Goal: Information Seeking & Learning: Learn about a topic

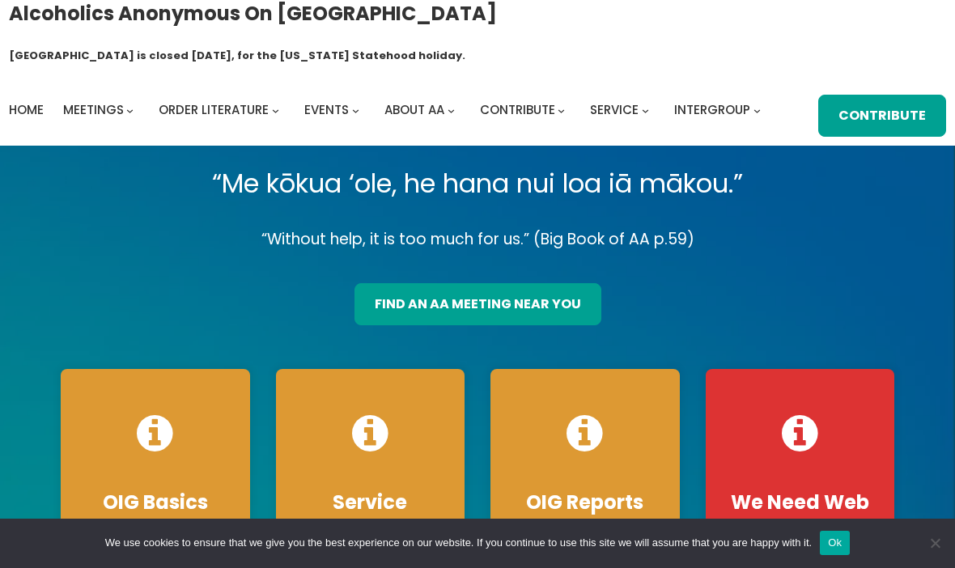
scroll to position [11, 0]
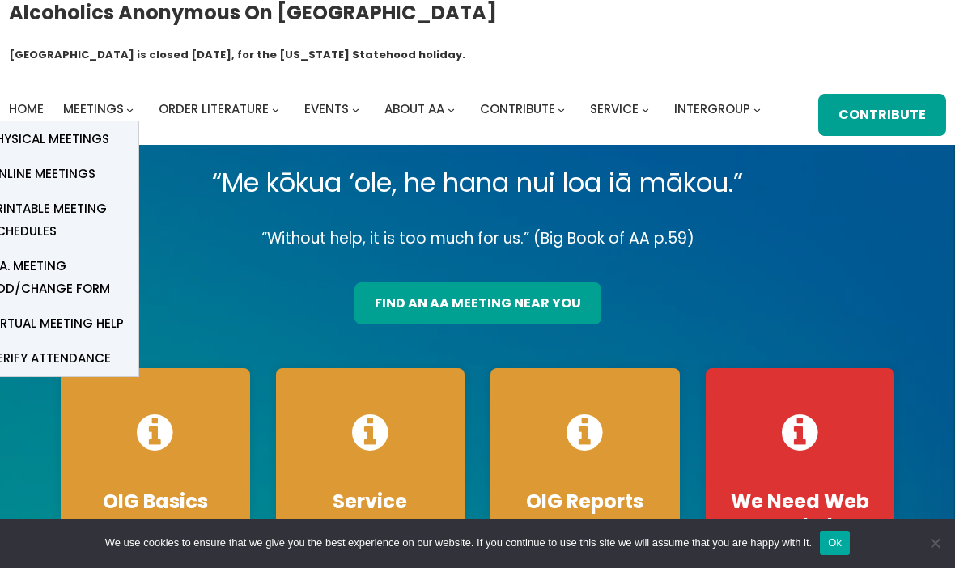
click at [46, 128] on span "Physical Meetings" at bounding box center [49, 139] width 121 height 23
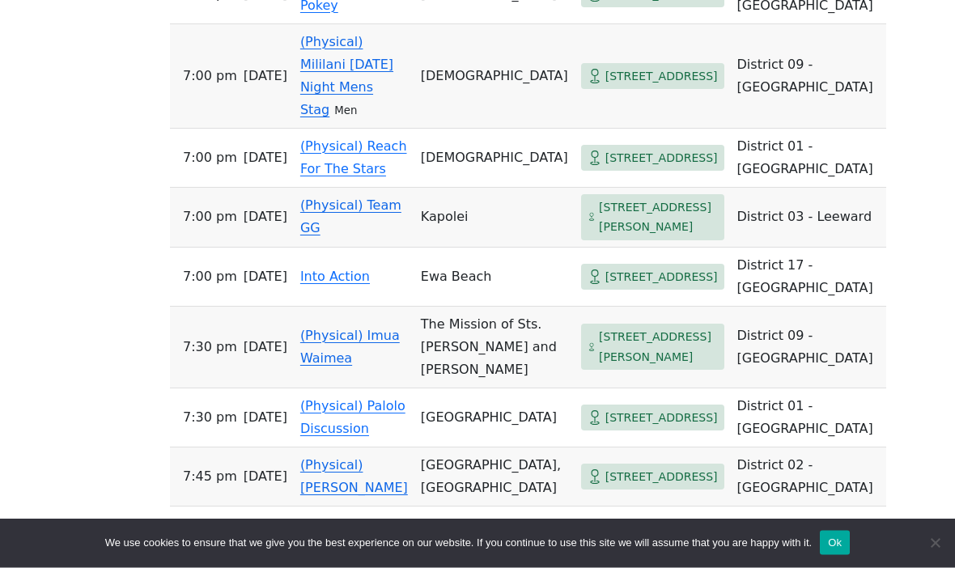
scroll to position [1569, 0]
click at [306, 117] on link "(Physical) Mililani [DATE] Night Mens Stag" at bounding box center [346, 75] width 93 height 83
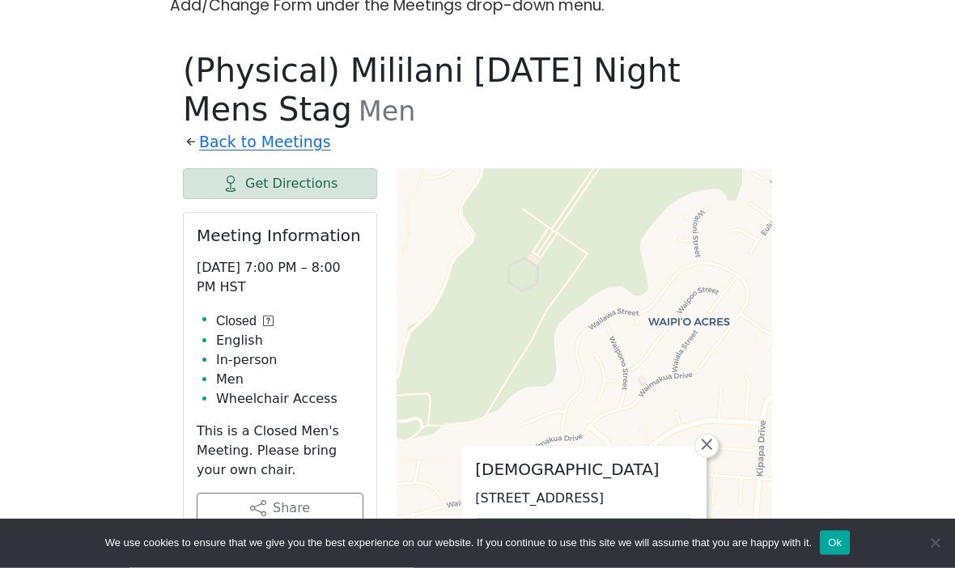
scroll to position [547, 0]
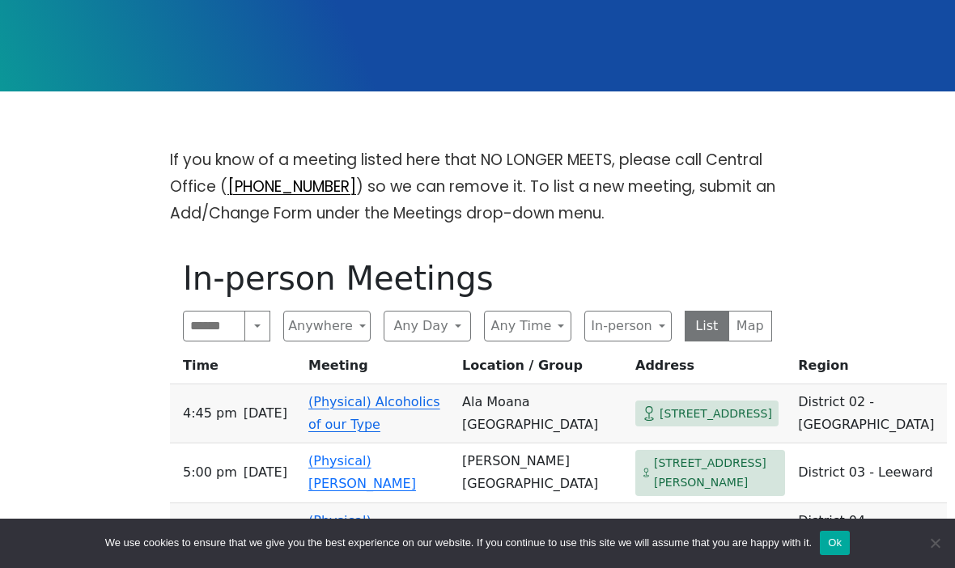
scroll to position [339, 0]
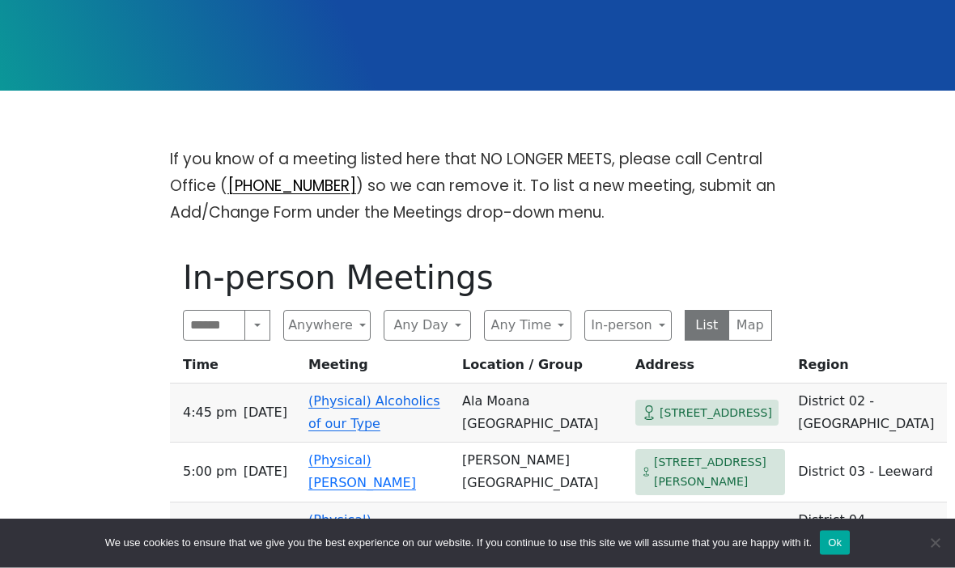
click at [257, 311] on button "Search" at bounding box center [258, 326] width 26 height 31
click at [221, 377] on button "Near Location" at bounding box center [227, 403] width 86 height 52
click at [283, 310] on button "Near Location" at bounding box center [277, 325] width 28 height 31
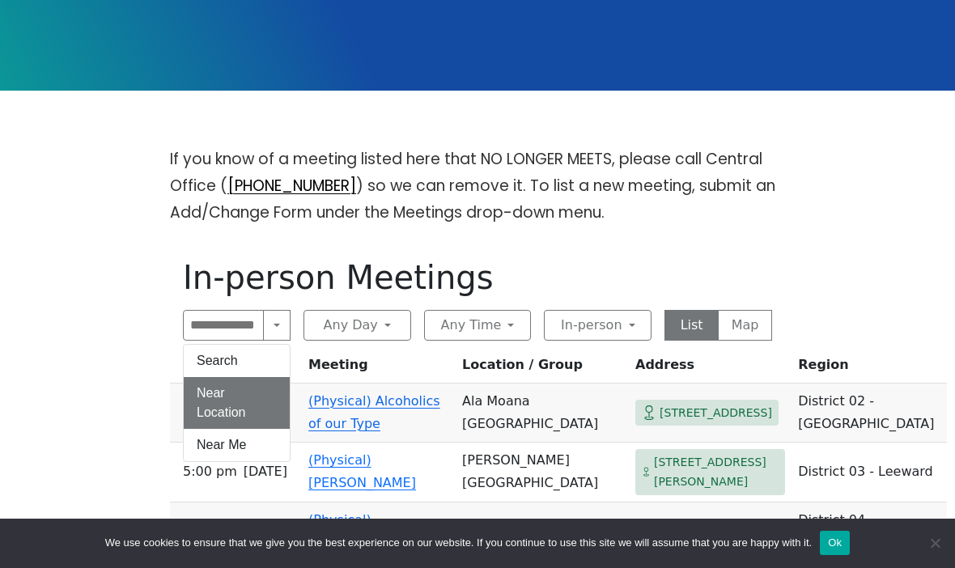
click at [217, 429] on button "Near Me" at bounding box center [237, 445] width 106 height 32
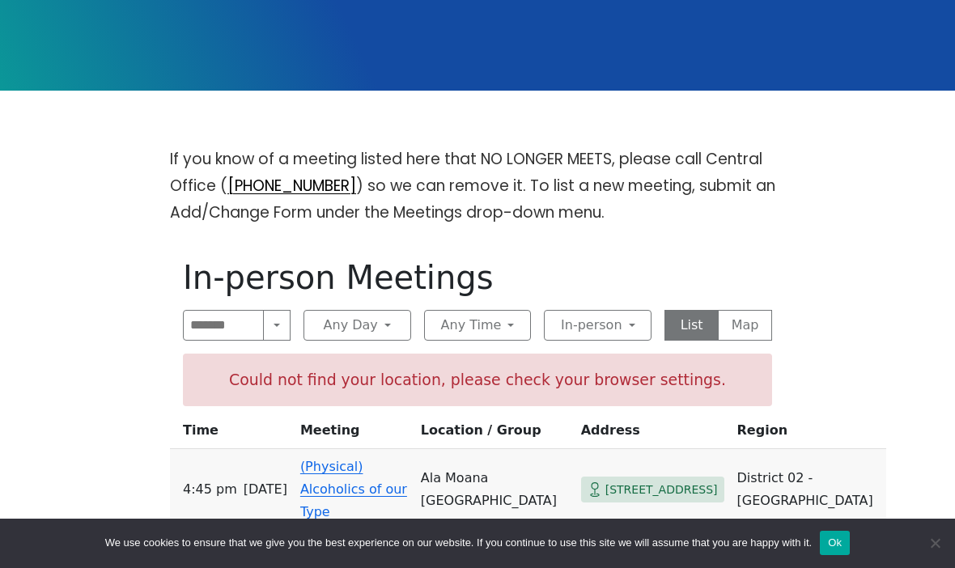
click at [283, 310] on button "Near Me" at bounding box center [277, 325] width 28 height 31
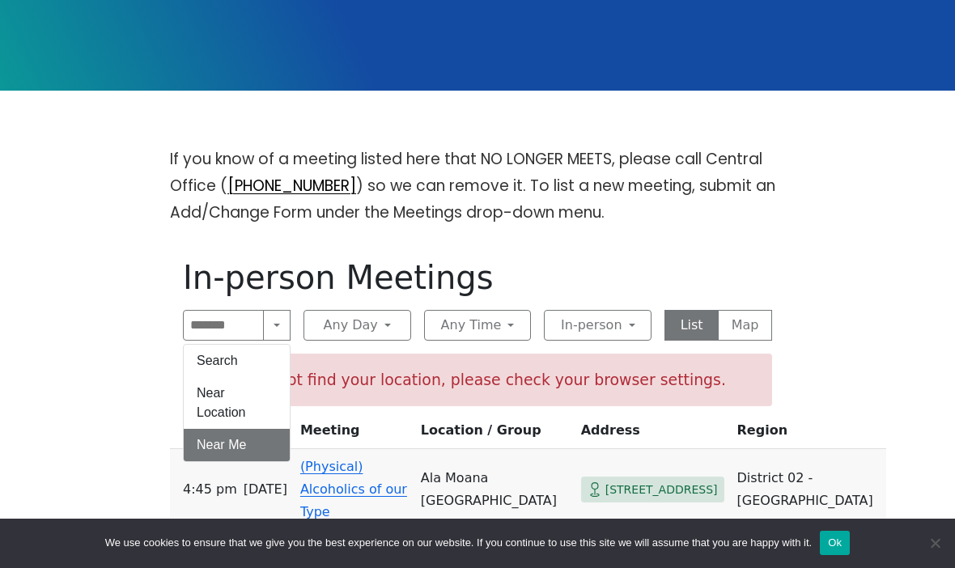
click at [203, 377] on button "Near Location" at bounding box center [237, 403] width 106 height 52
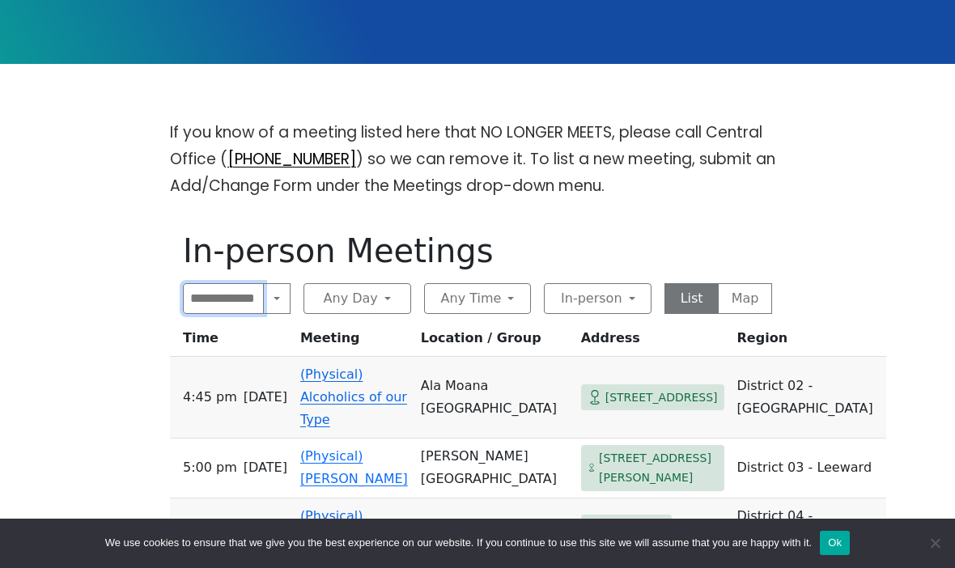
scroll to position [364, 0]
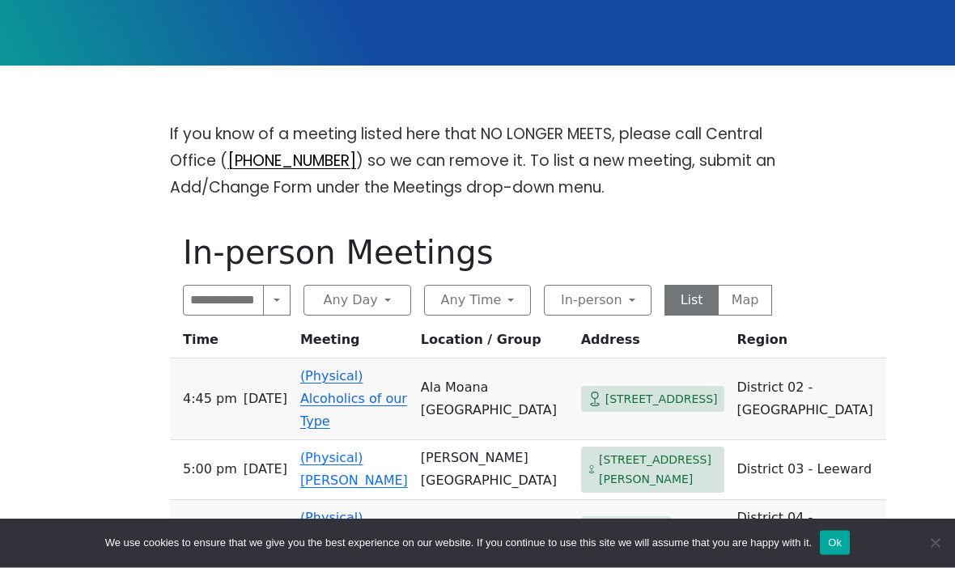
click at [713, 286] on button "List" at bounding box center [692, 301] width 54 height 31
click at [755, 285] on button "Map" at bounding box center [745, 300] width 54 height 31
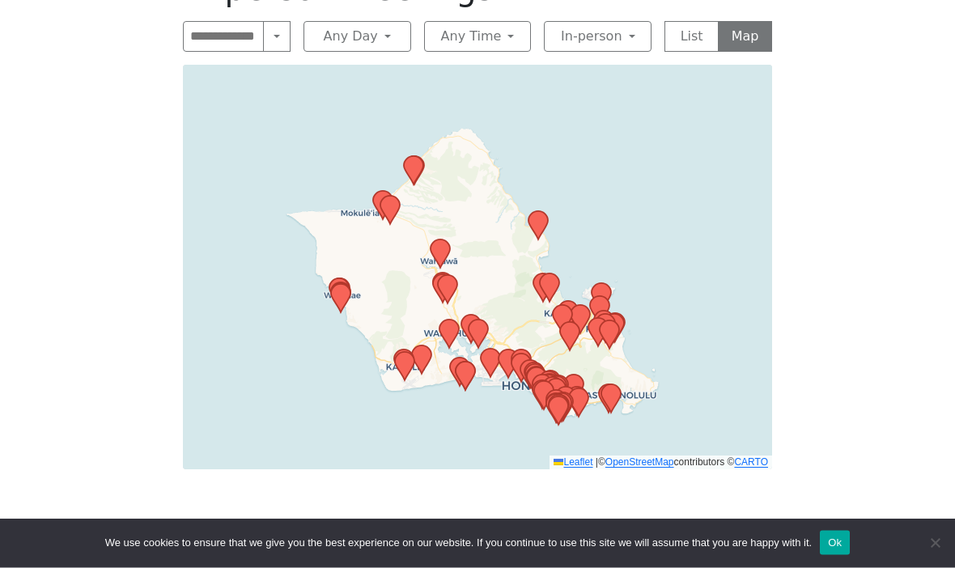
scroll to position [629, 0]
click at [447, 240] on icon at bounding box center [440, 254] width 19 height 28
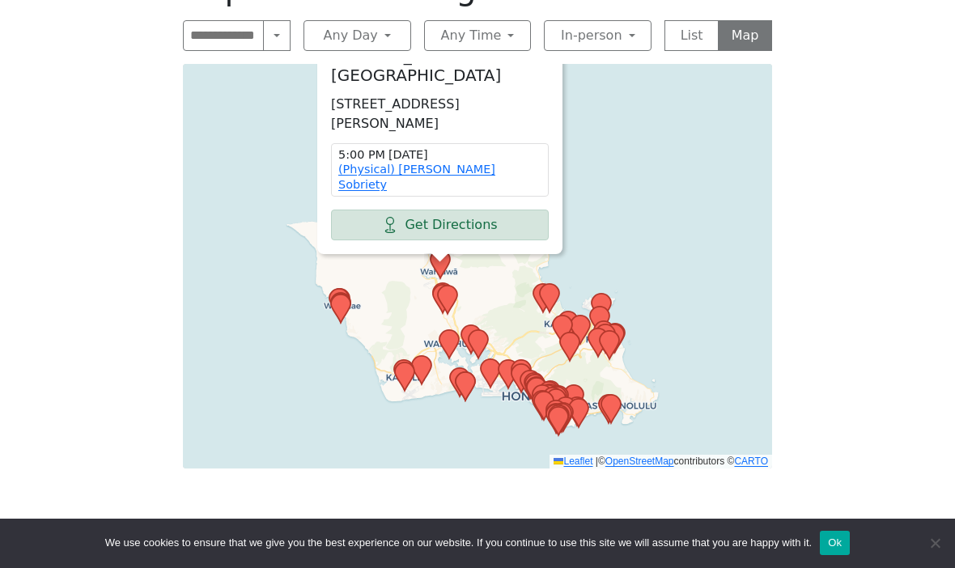
click at [440, 286] on icon at bounding box center [447, 300] width 19 height 28
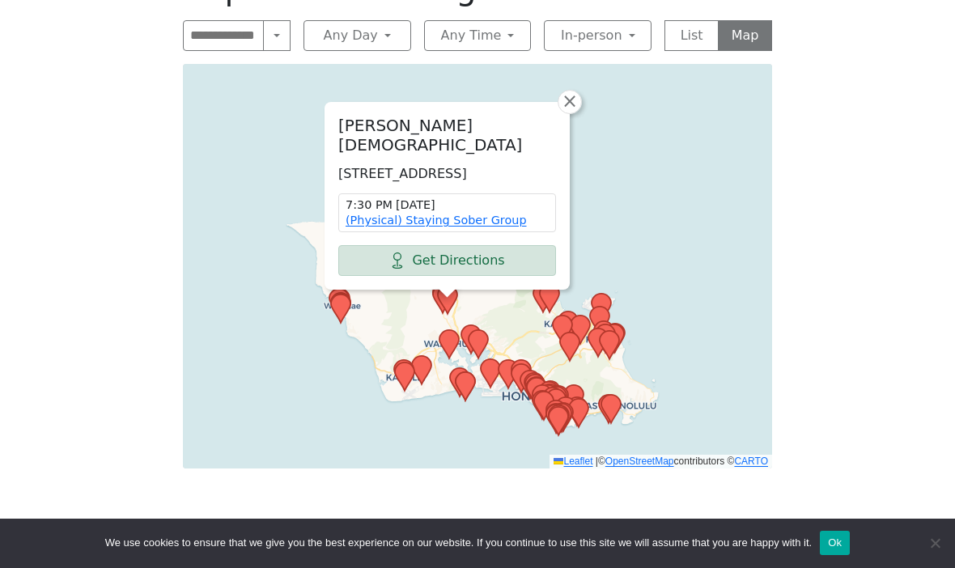
click at [475, 214] on link "(Physical) Staying Sober Group" at bounding box center [436, 220] width 181 height 13
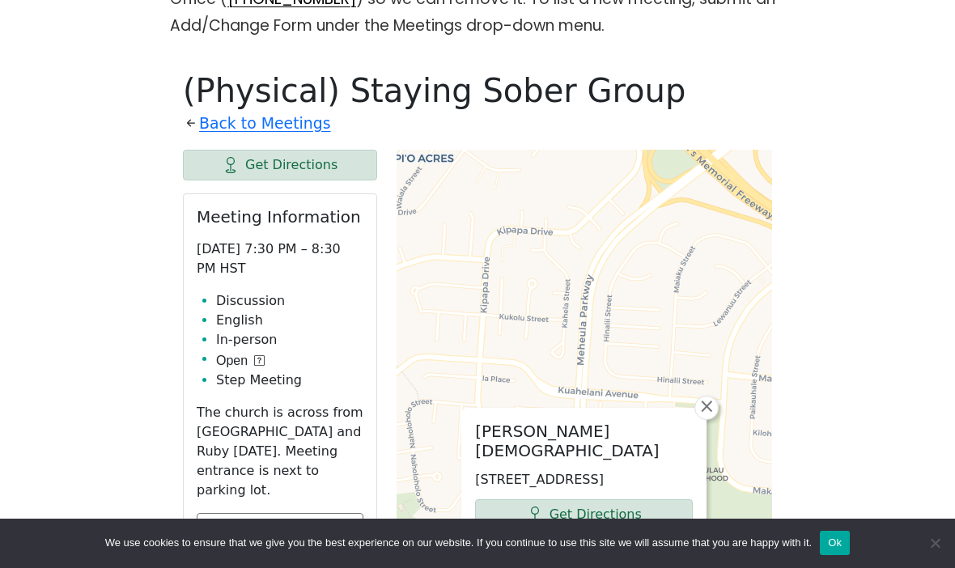
scroll to position [524, 0]
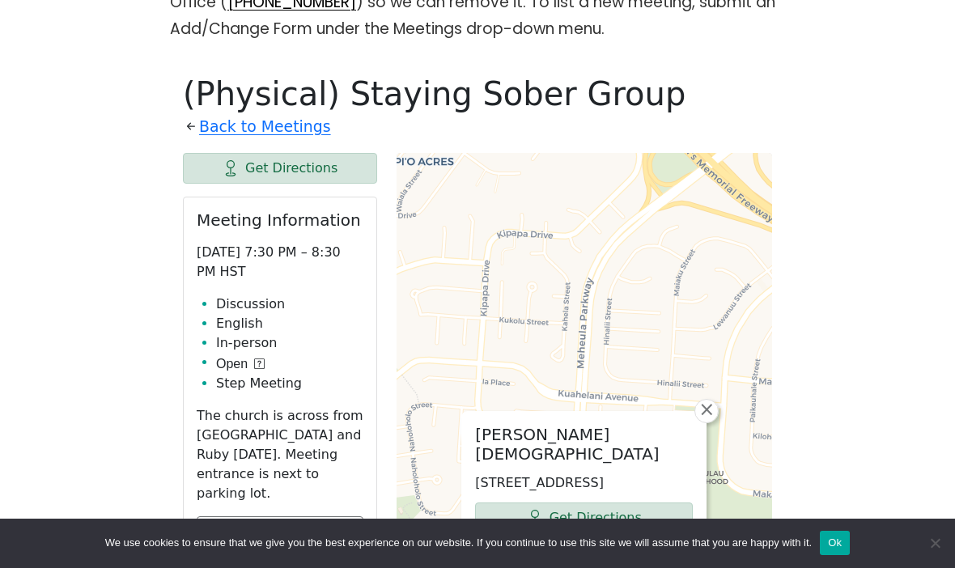
click at [263, 359] on icon at bounding box center [259, 364] width 11 height 11
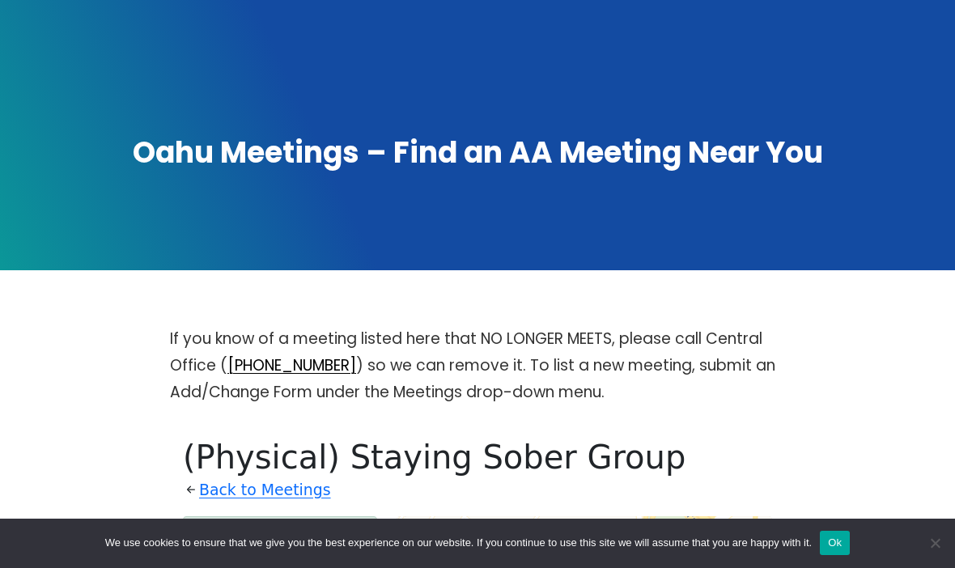
scroll to position [0, 0]
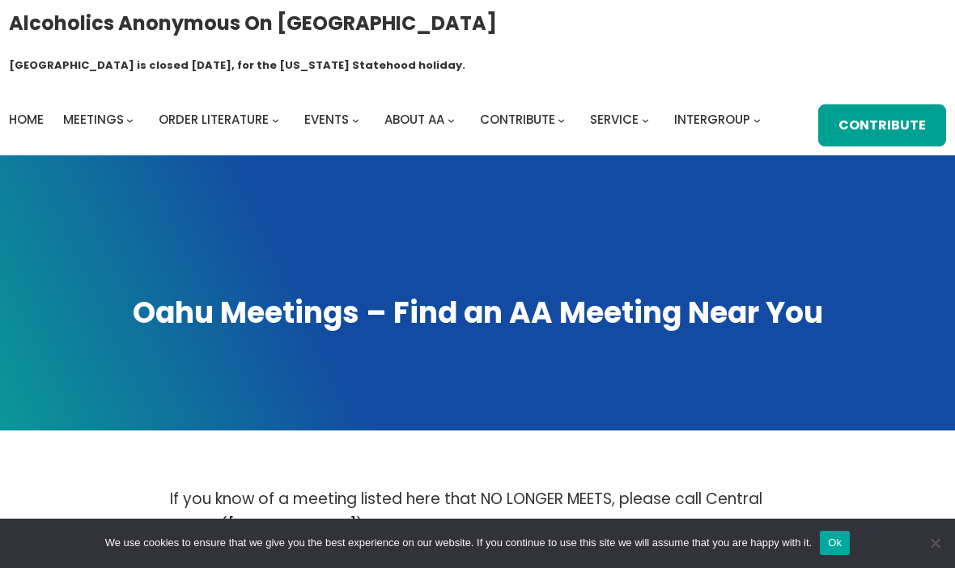
scroll to position [422, 0]
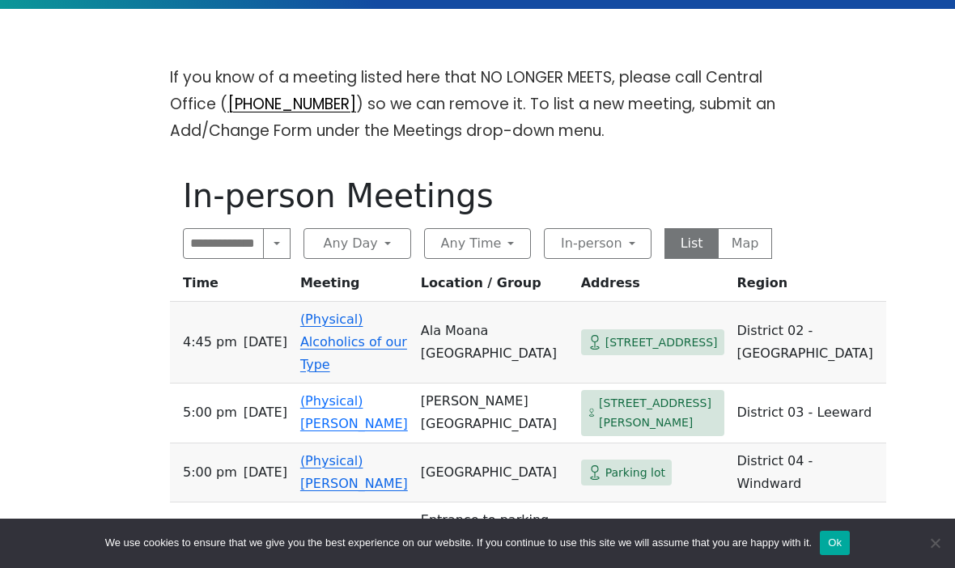
click at [741, 228] on button "Map" at bounding box center [745, 243] width 54 height 31
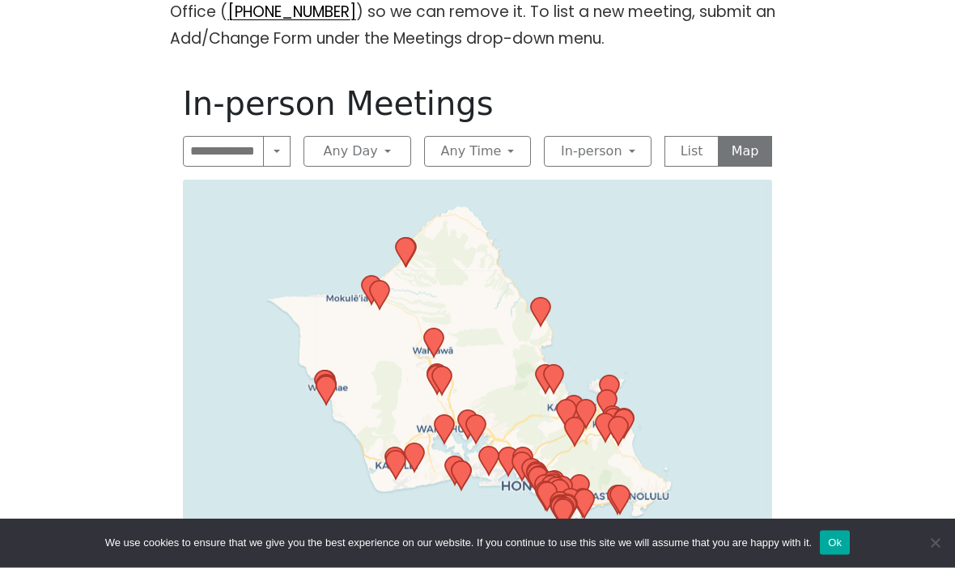
scroll to position [514, 0]
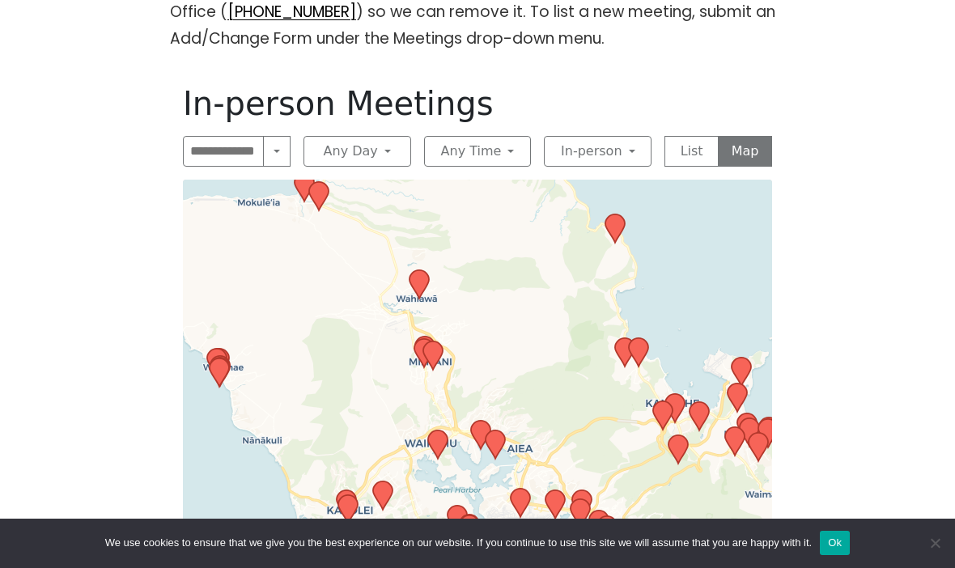
click at [436, 342] on icon at bounding box center [432, 356] width 19 height 28
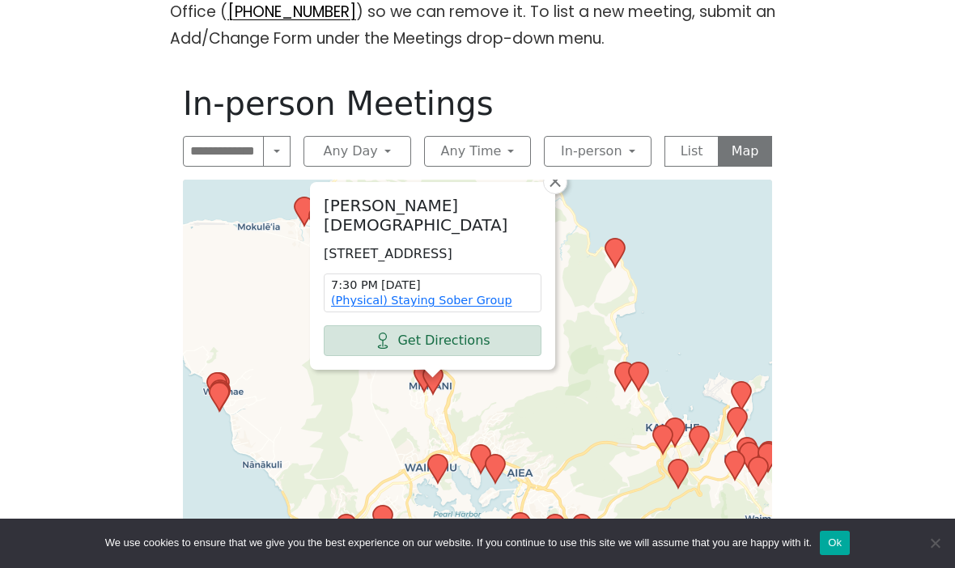
click at [422, 364] on icon at bounding box center [424, 378] width 19 height 28
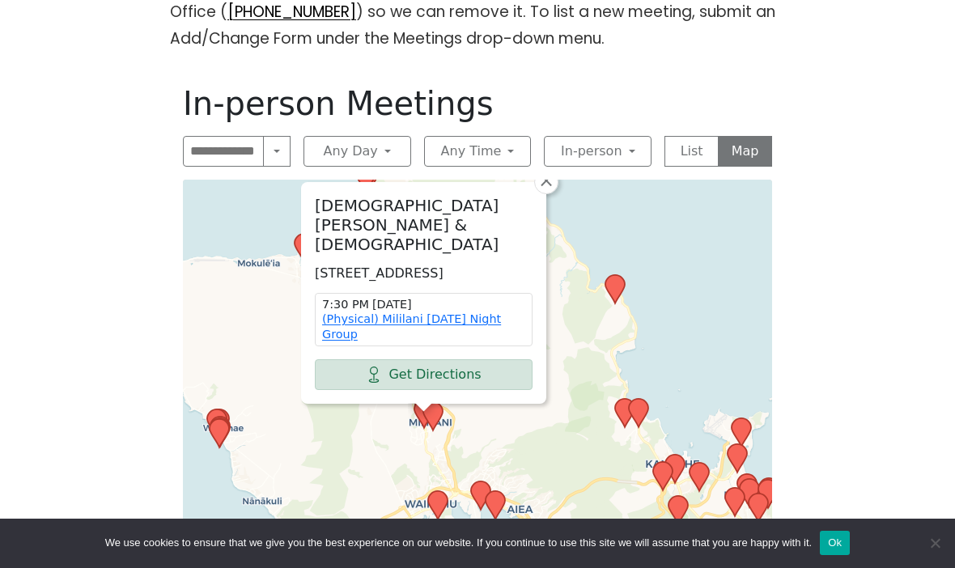
click at [423, 402] on icon at bounding box center [433, 417] width 21 height 31
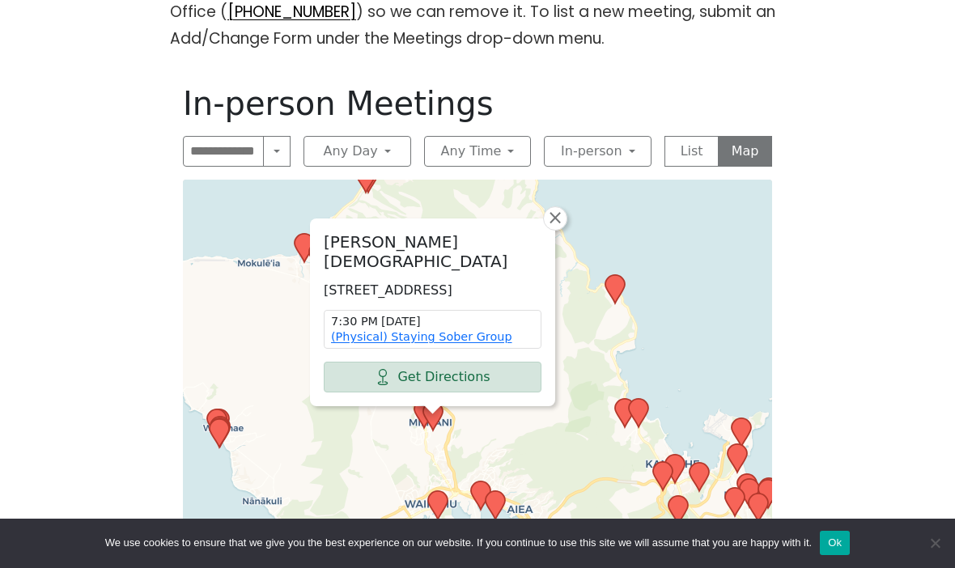
click at [418, 400] on icon at bounding box center [424, 414] width 19 height 28
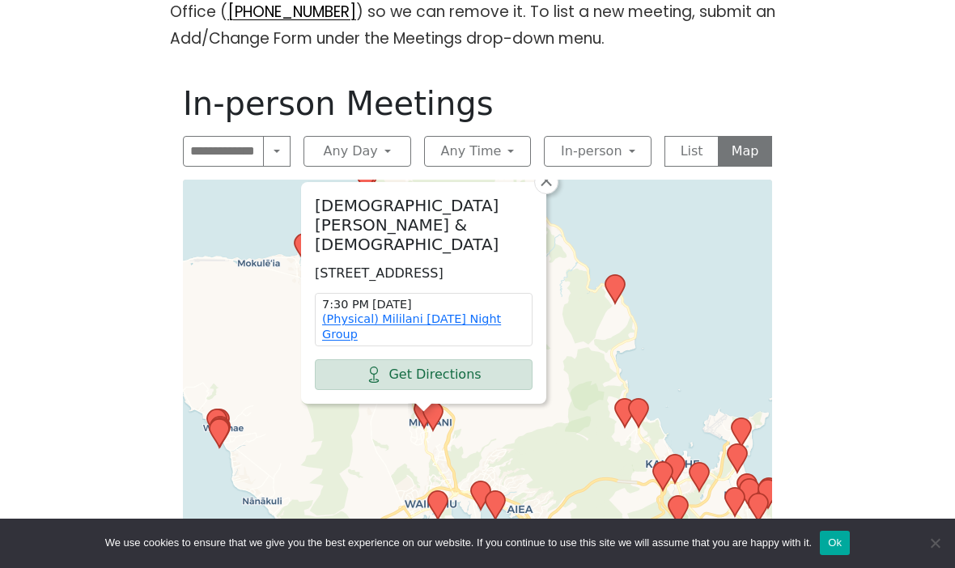
click at [431, 313] on link "(Physical) Mililani [DATE] Night Group" at bounding box center [411, 327] width 179 height 28
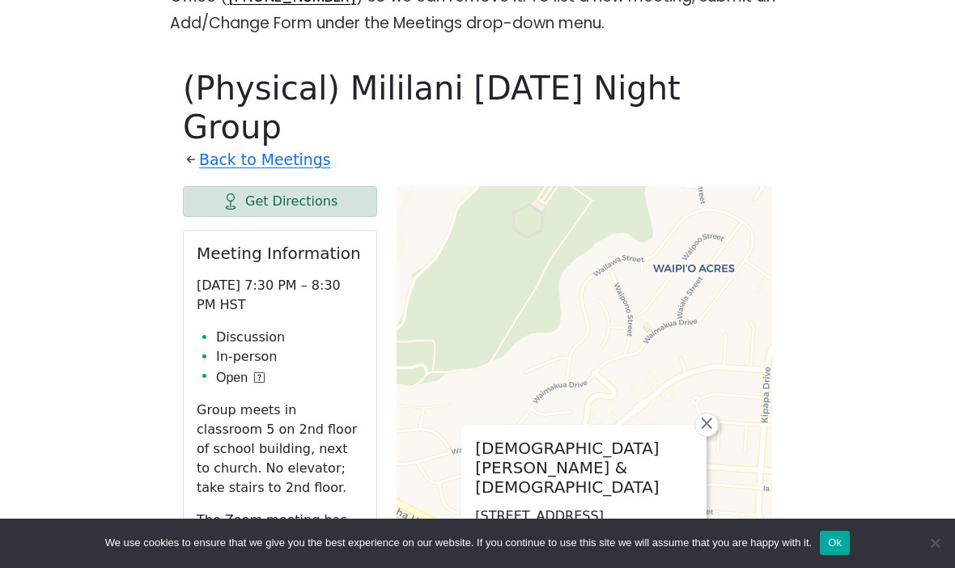
scroll to position [529, 0]
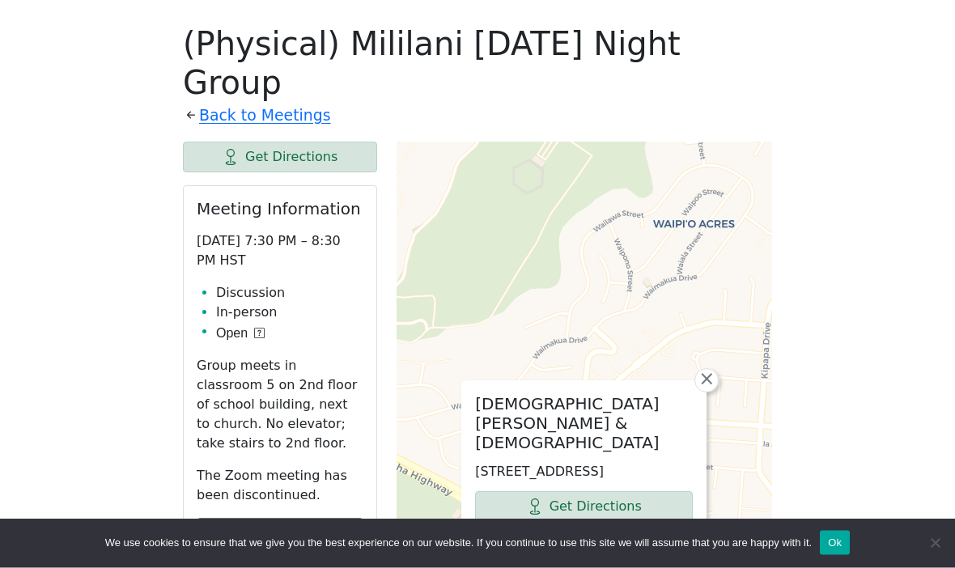
click at [257, 329] on icon at bounding box center [259, 334] width 11 height 11
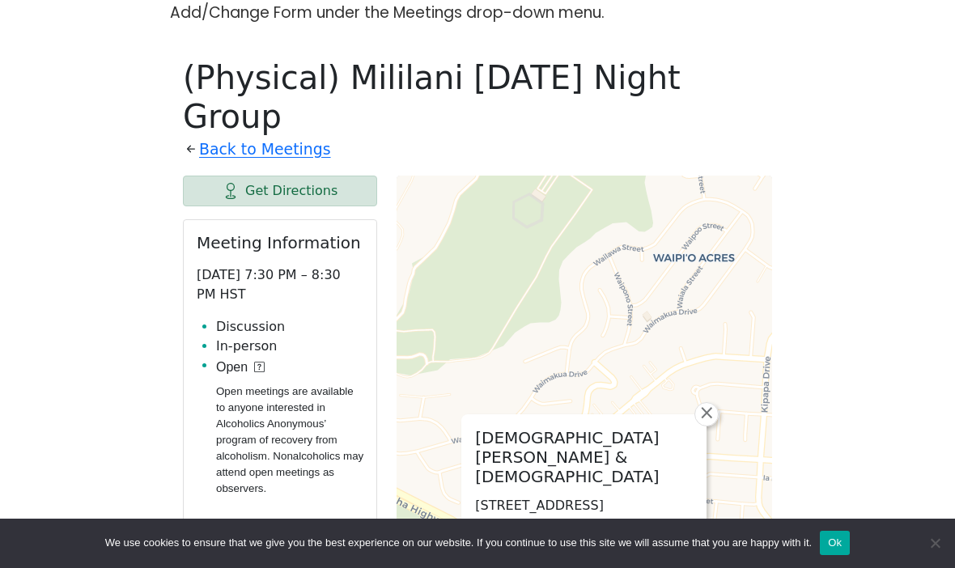
scroll to position [530, 0]
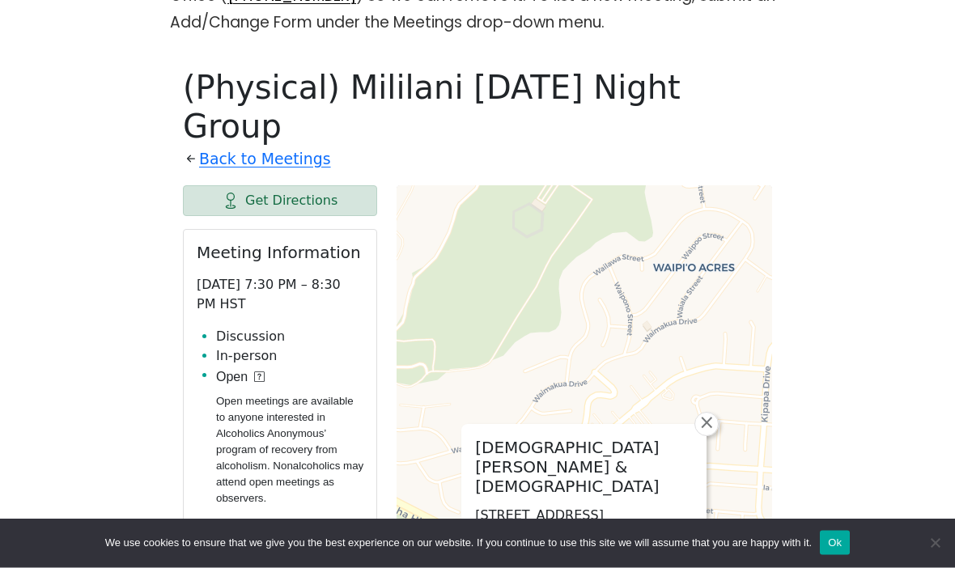
scroll to position [571, 0]
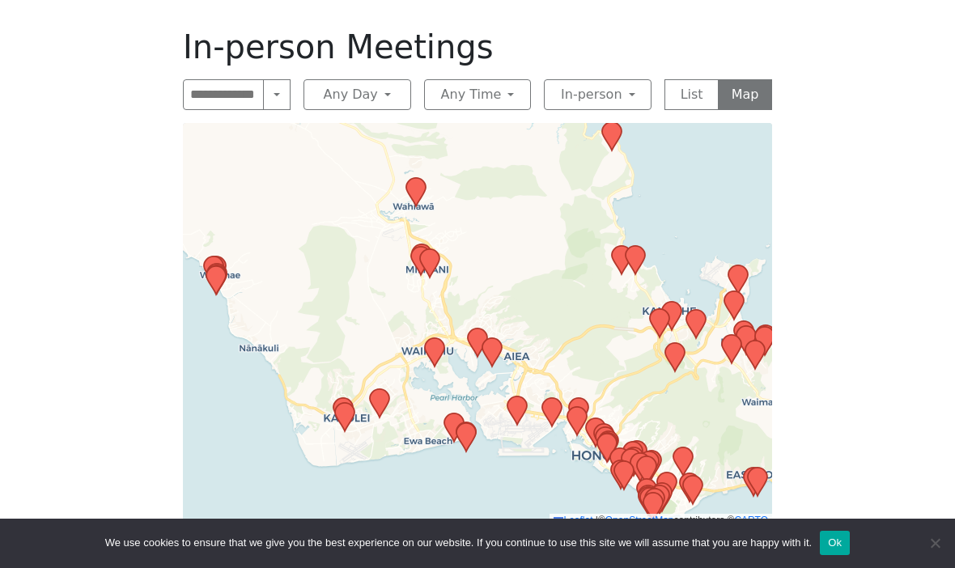
click at [407, 178] on icon at bounding box center [415, 192] width 19 height 28
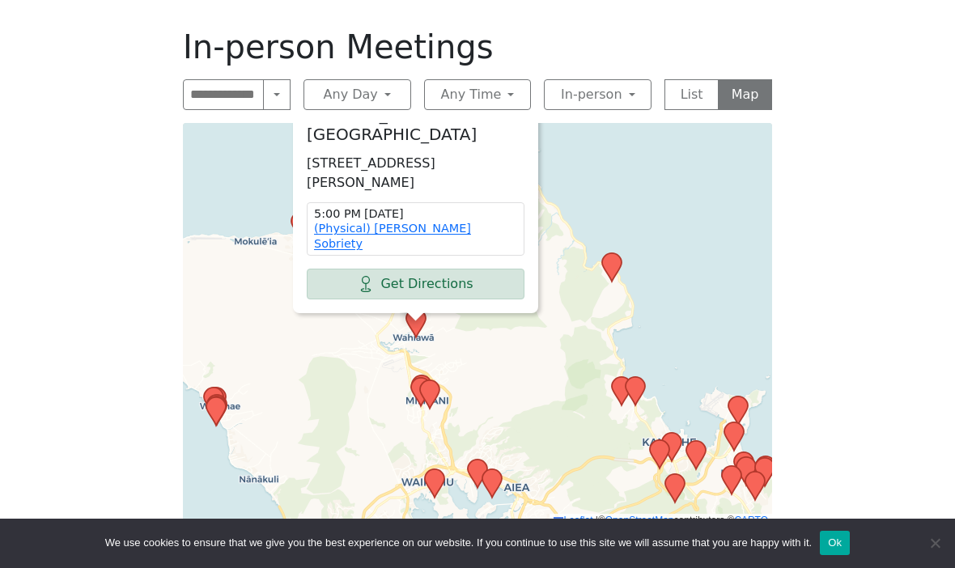
click at [472, 269] on link "Get Directions" at bounding box center [416, 284] width 218 height 31
click at [457, 111] on h2 "[PERSON_NAME][GEOGRAPHIC_DATA]" at bounding box center [416, 124] width 218 height 39
click at [462, 113] on h2 "[PERSON_NAME][GEOGRAPHIC_DATA]" at bounding box center [416, 124] width 218 height 39
click at [406, 222] on link "(Physical) [PERSON_NAME] Sobriety" at bounding box center [392, 236] width 157 height 28
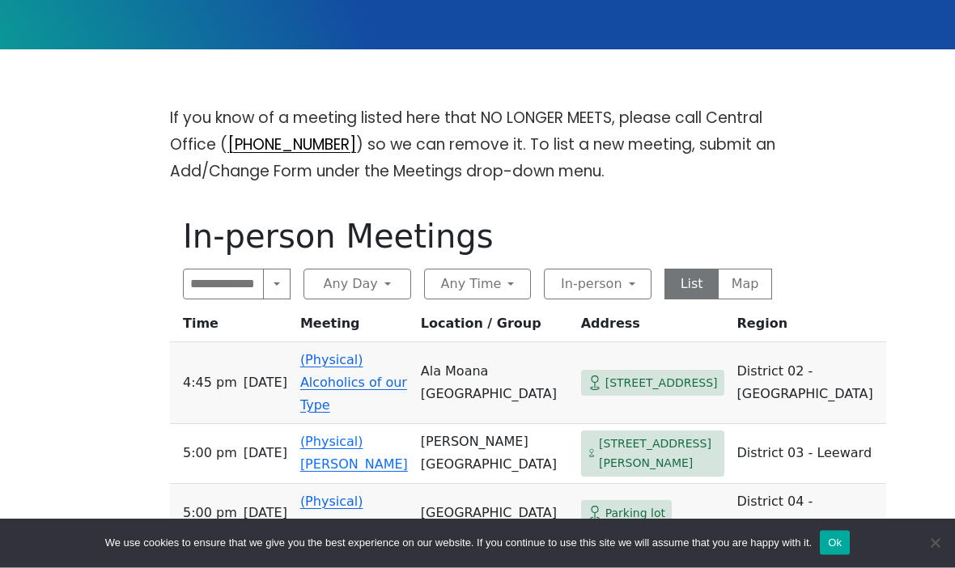
scroll to position [391, 0]
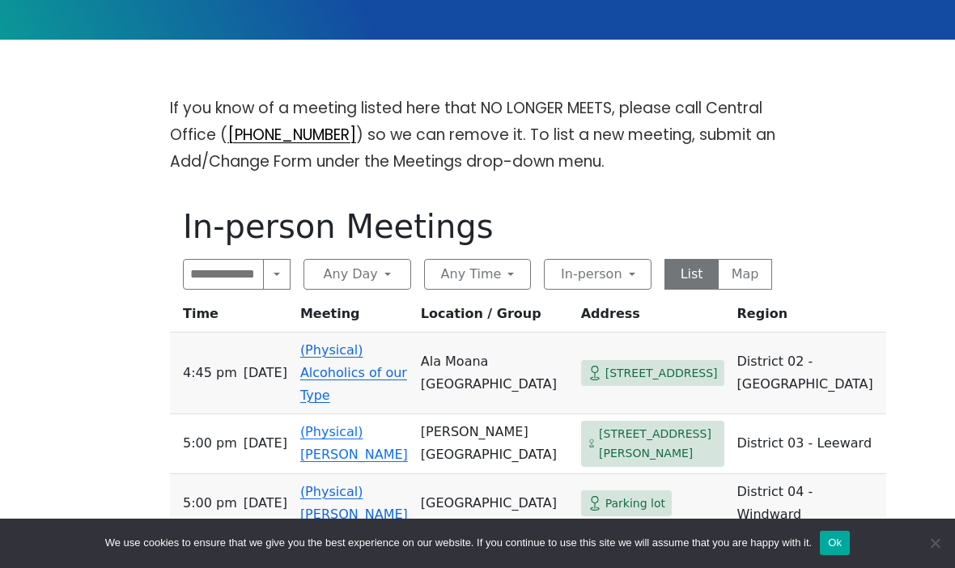
click at [733, 259] on button "Map" at bounding box center [745, 274] width 54 height 31
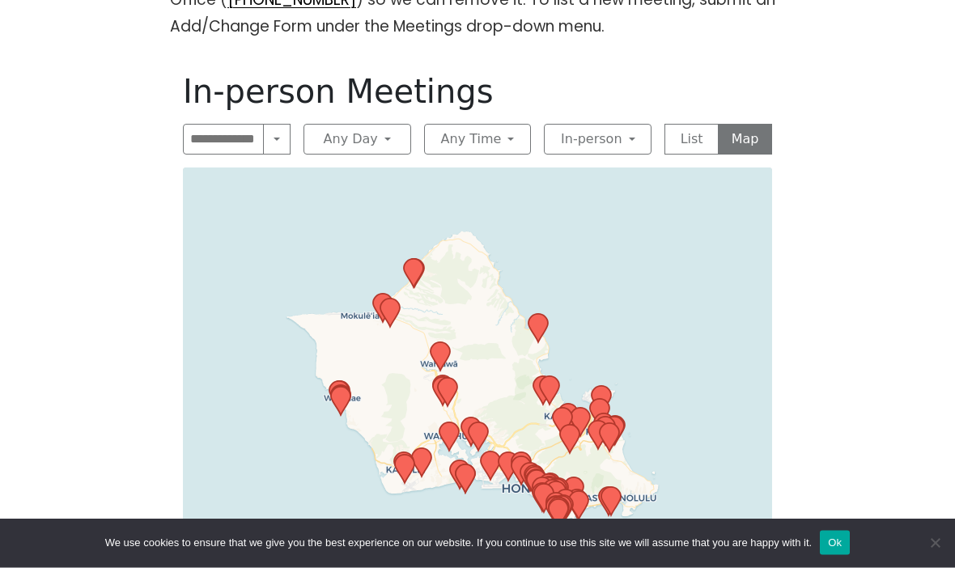
scroll to position [526, 0]
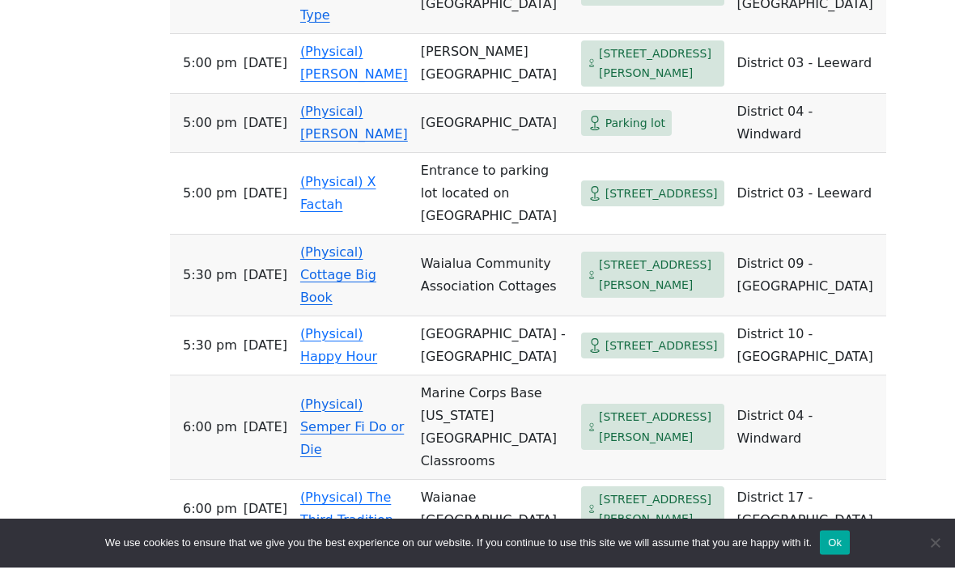
scroll to position [772, 0]
